Goal: Task Accomplishment & Management: Use online tool/utility

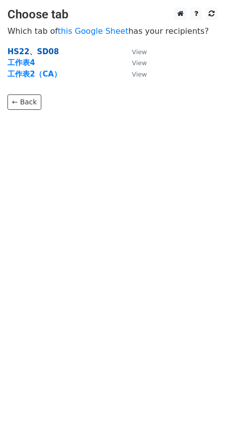
click at [28, 51] on strong "HS22、SD08" at bounding box center [32, 51] width 51 height 9
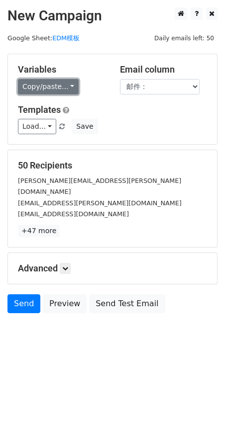
click at [50, 80] on link "Copy/paste..." at bounding box center [48, 86] width 61 height 15
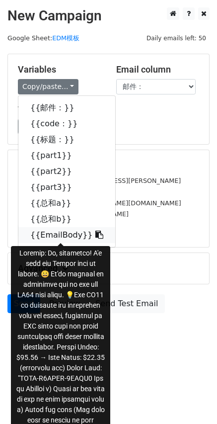
click at [40, 230] on link "{{EmailBody}}" at bounding box center [66, 235] width 97 height 16
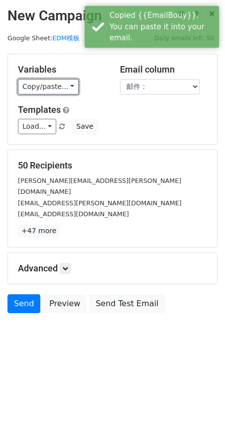
drag, startPoint x: 49, startPoint y: 84, endPoint x: 60, endPoint y: 128, distance: 46.1
click at [49, 84] on link "Copy/paste..." at bounding box center [48, 86] width 61 height 15
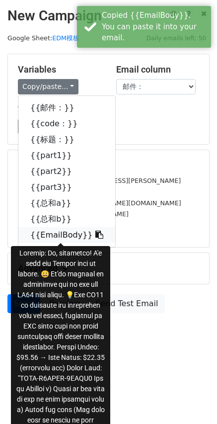
click at [95, 237] on icon at bounding box center [99, 235] width 8 height 8
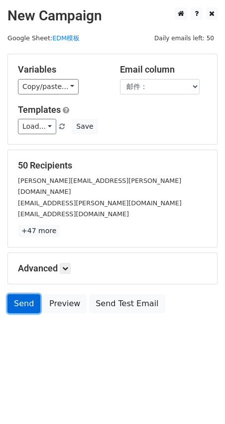
click at [23, 294] on link "Send" at bounding box center [23, 303] width 33 height 19
